Goal: Task Accomplishment & Management: Manage account settings

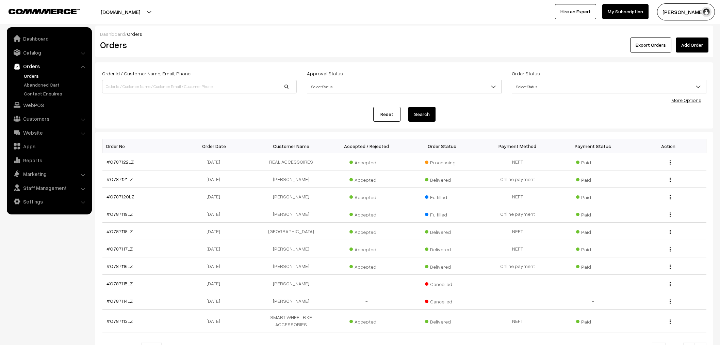
scroll to position [73, 0]
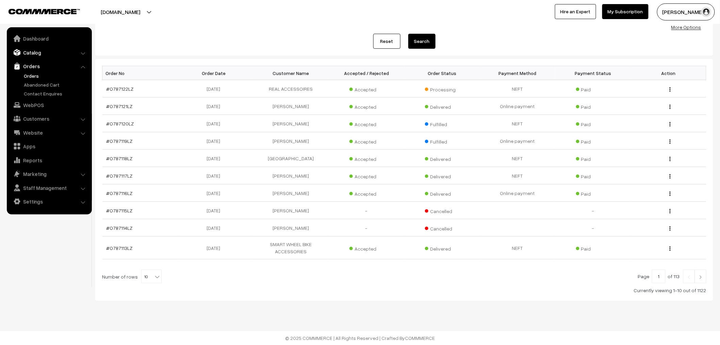
click at [24, 54] on link "Catalog" at bounding box center [49, 52] width 81 height 12
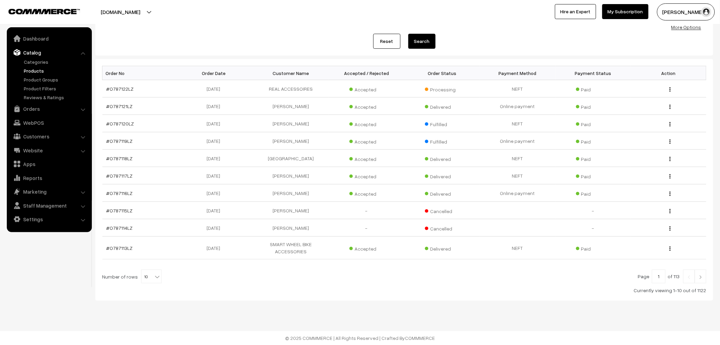
click at [39, 73] on link "Products" at bounding box center [55, 70] width 67 height 7
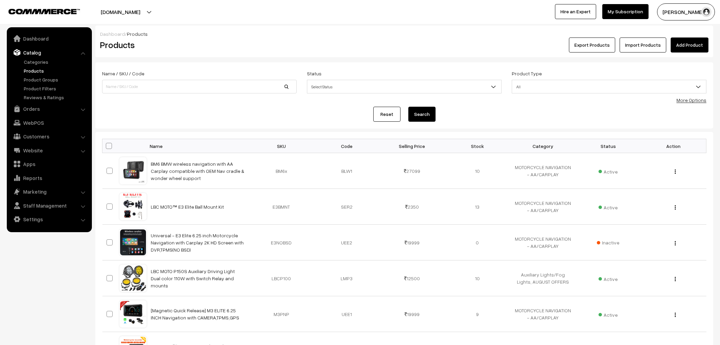
click at [158, 85] on input at bounding box center [199, 87] width 195 height 14
type input "pwr"
click at [409, 107] on button "Search" at bounding box center [422, 114] width 27 height 15
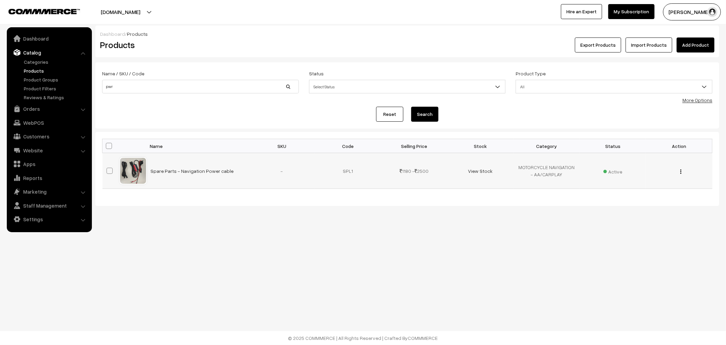
click at [679, 172] on div "View Edit Delete" at bounding box center [679, 170] width 58 height 7
click at [681, 172] on img "button" at bounding box center [680, 171] width 1 height 4
click at [661, 199] on link "Edit" at bounding box center [651, 196] width 58 height 15
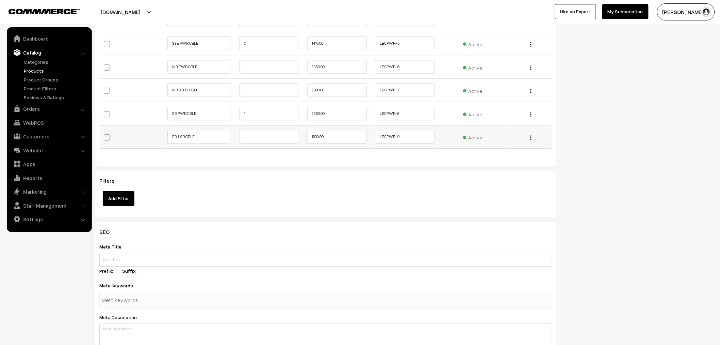
scroll to position [681, 0]
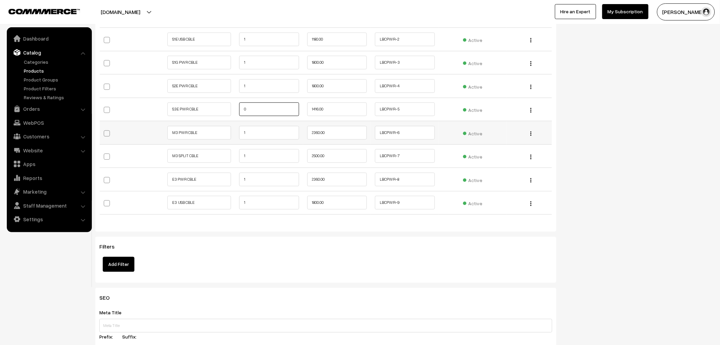
drag, startPoint x: 274, startPoint y: 114, endPoint x: 192, endPoint y: 123, distance: 82.2
click at [192, 123] on tbody "S1E PWR CBLE 1 1650.00 LBCPWR-1 Active Edit 1 1" at bounding box center [326, 109] width 453 height 210
type input "1"
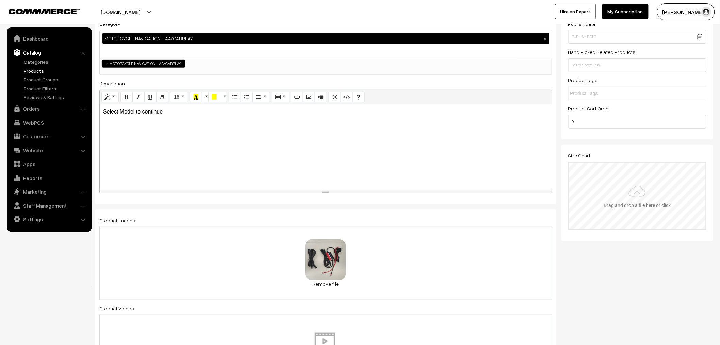
scroll to position [0, 0]
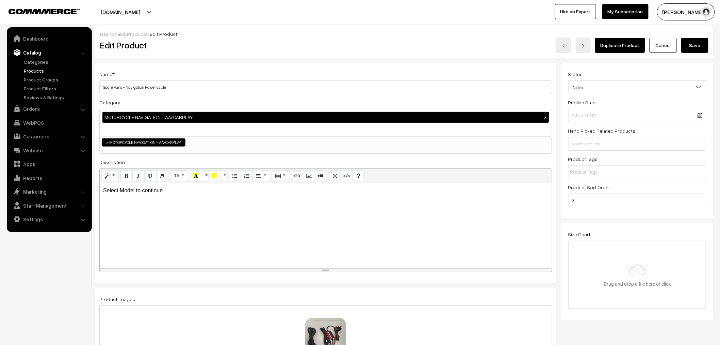
click at [693, 53] on div "Dashboard / Products / Edit Product Edit Product Duplicate Product Cancel Save" at bounding box center [404, 42] width 618 height 32
click at [693, 49] on button "Save" at bounding box center [695, 45] width 27 height 15
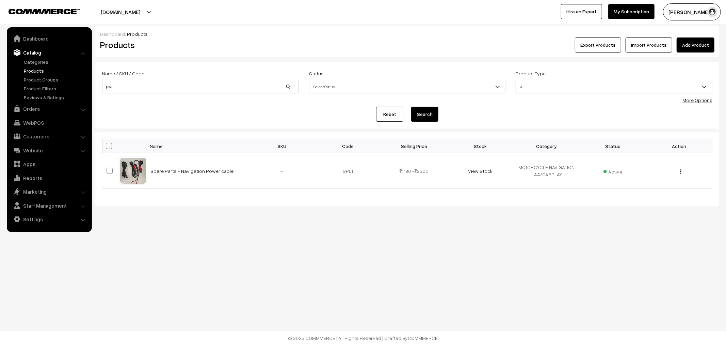
click at [39, 66] on ul "Categories" at bounding box center [50, 79] width 82 height 43
click at [37, 67] on link "Products" at bounding box center [55, 70] width 67 height 7
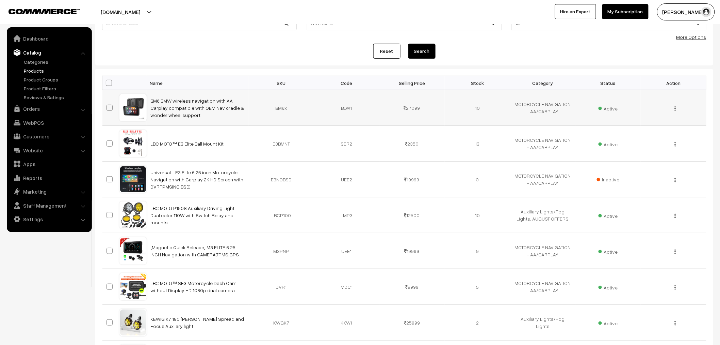
scroll to position [63, 0]
click at [675, 108] on img "button" at bounding box center [675, 109] width 1 height 4
click at [619, 137] on link "Edit" at bounding box center [645, 133] width 58 height 15
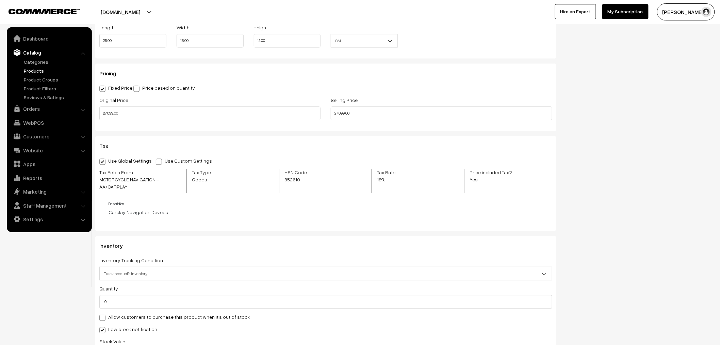
scroll to position [567, 0]
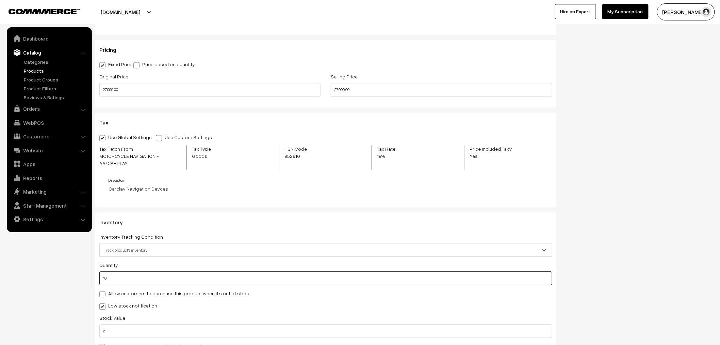
click at [125, 279] on input "10" at bounding box center [325, 278] width 453 height 14
type input "9"
type input "19"
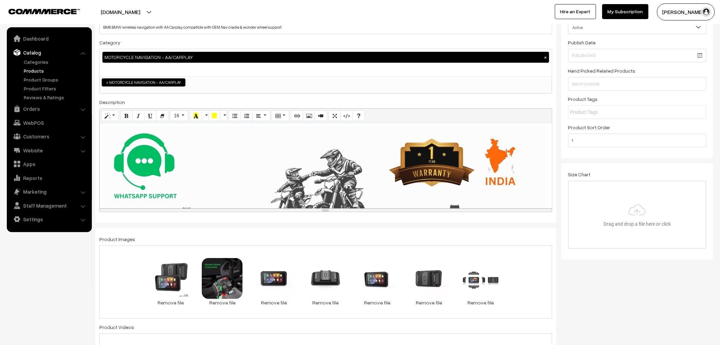
scroll to position [0, 0]
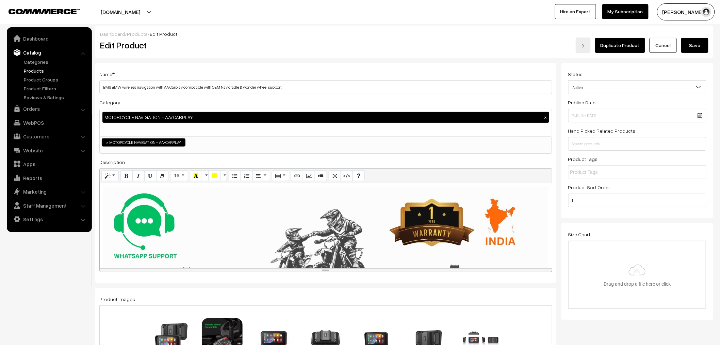
type input "9"
click at [700, 41] on button "Save" at bounding box center [695, 45] width 27 height 15
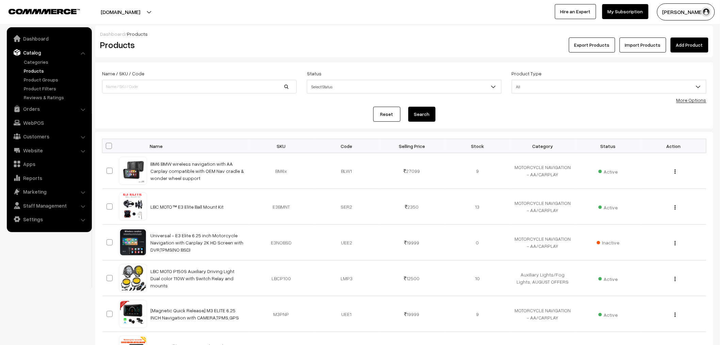
click at [32, 66] on ul "Categories" at bounding box center [50, 79] width 82 height 43
click at [32, 68] on link "Products" at bounding box center [55, 70] width 67 height 7
